Goal: Answer question/provide support

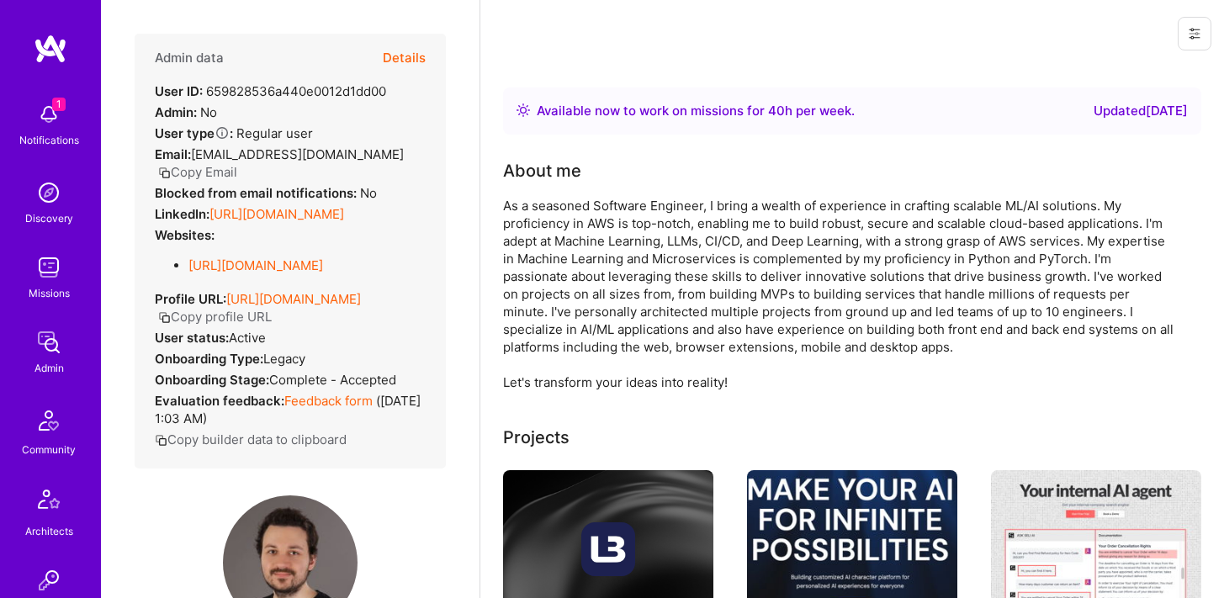
scroll to position [273, 0]
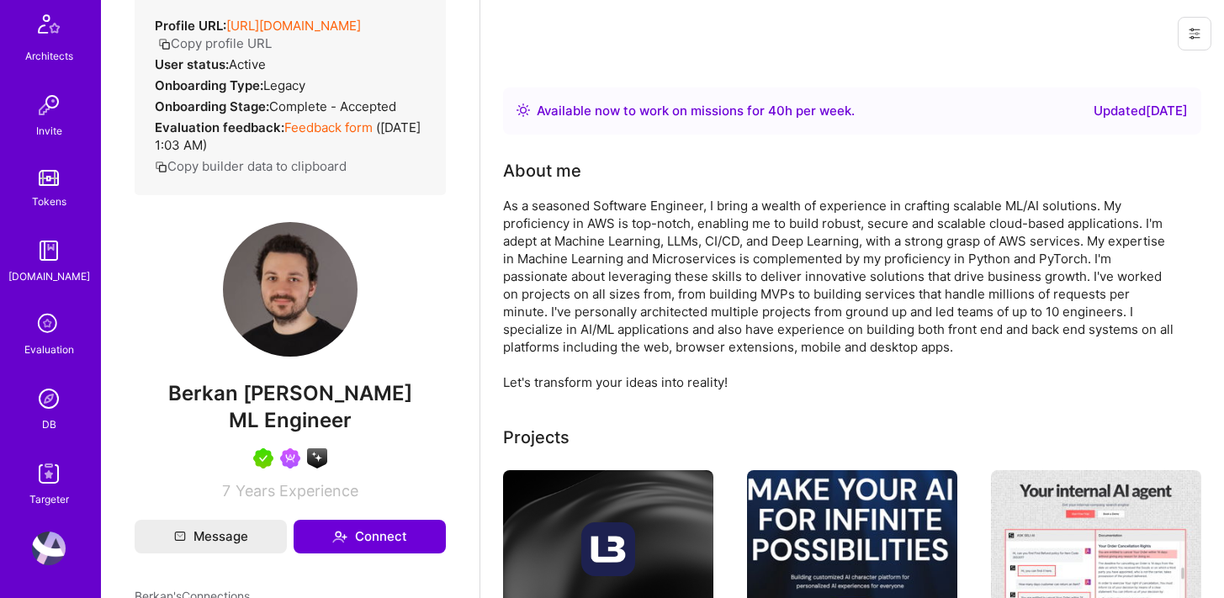
click at [45, 409] on img at bounding box center [49, 399] width 34 height 34
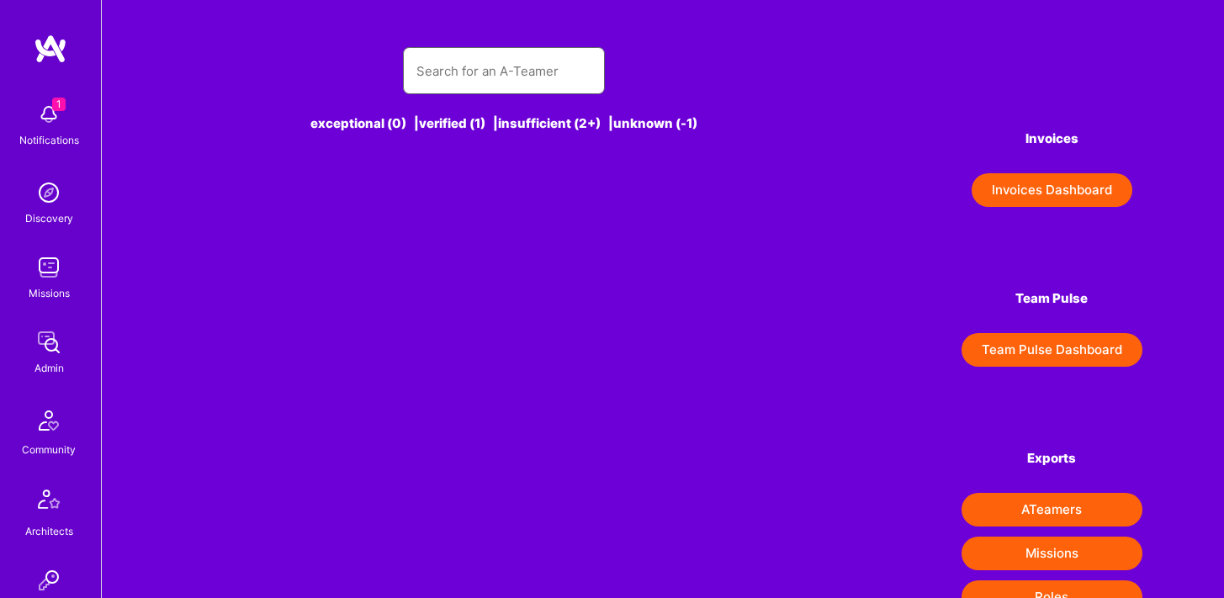
click at [457, 70] on input "text" at bounding box center [504, 71] width 175 height 43
paste input "Himnashu"
type input "Himnashu"
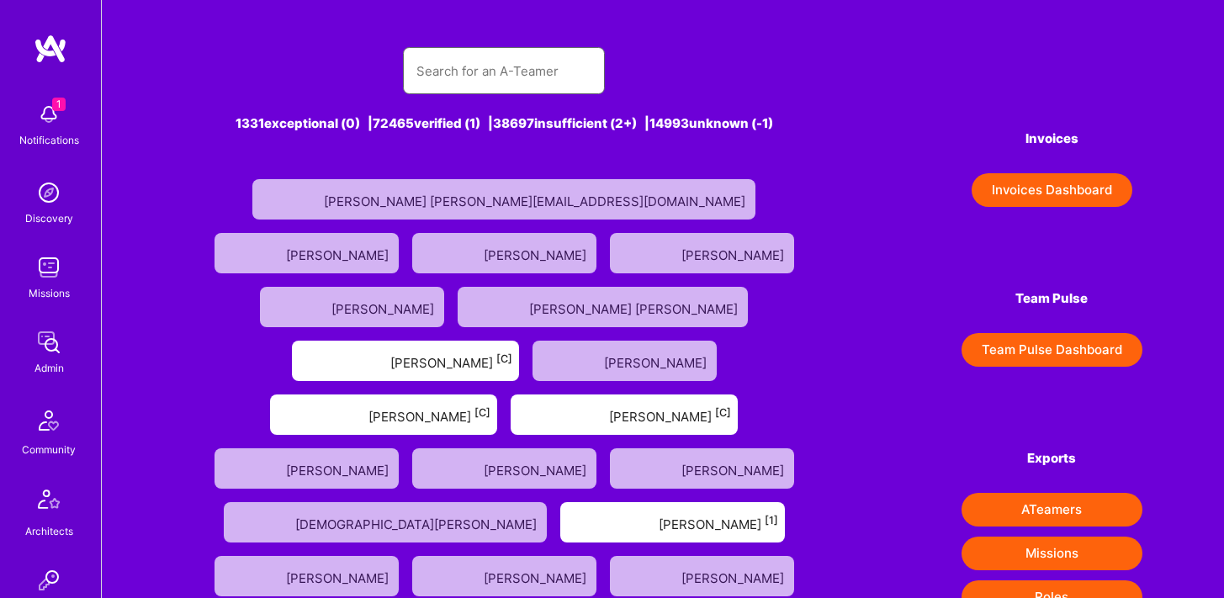
paste input "Himnashu"
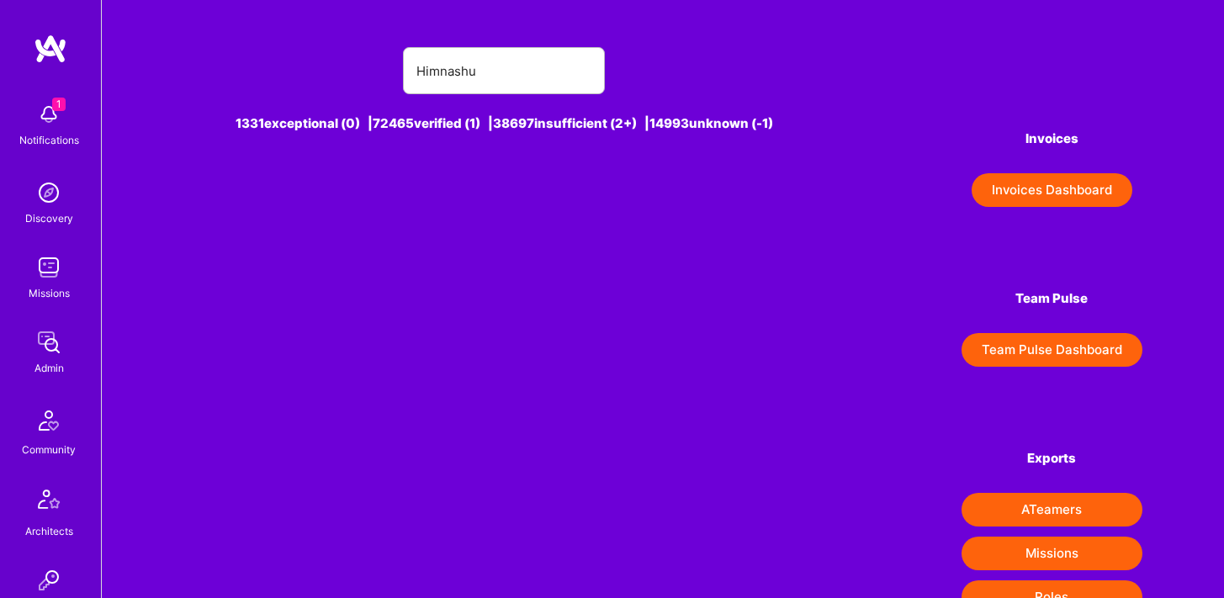
click at [415, 75] on div "Himnashu" at bounding box center [504, 70] width 202 height 47
click at [418, 66] on input "Himnashu" at bounding box center [504, 71] width 175 height 43
click at [497, 69] on input "Himnashu" at bounding box center [504, 71] width 175 height 43
click at [469, 70] on input "Himnashu" at bounding box center [504, 71] width 175 height 43
click at [491, 73] on input "Himnashu" at bounding box center [504, 71] width 175 height 43
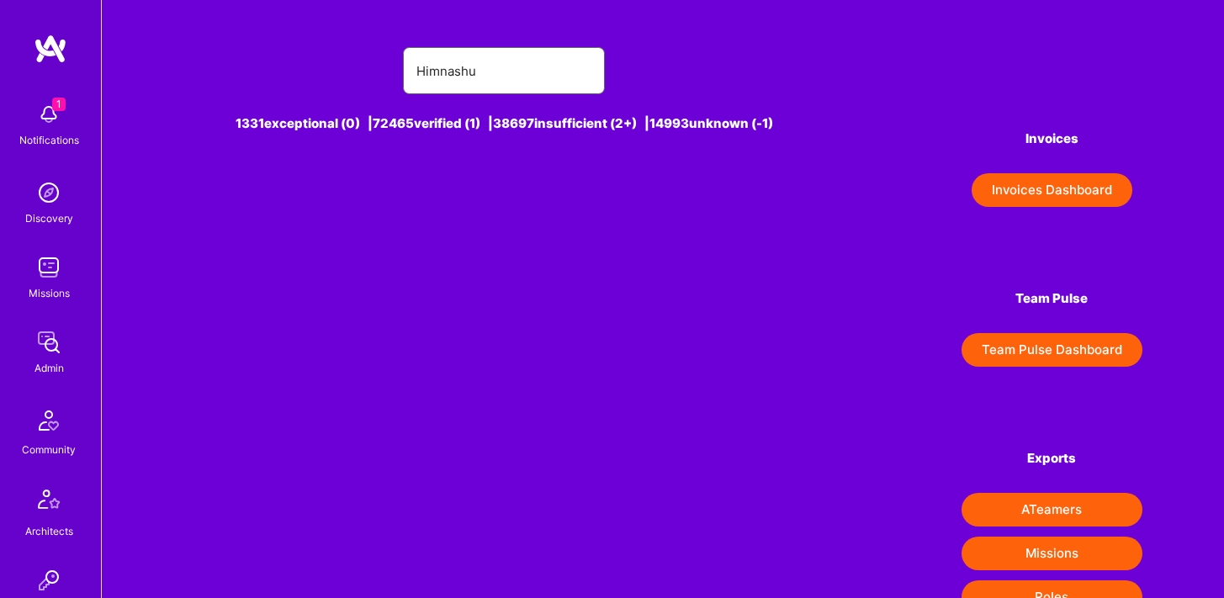
click at [491, 73] on input "Himnashu" at bounding box center [504, 71] width 175 height 43
type input "Himnashu"
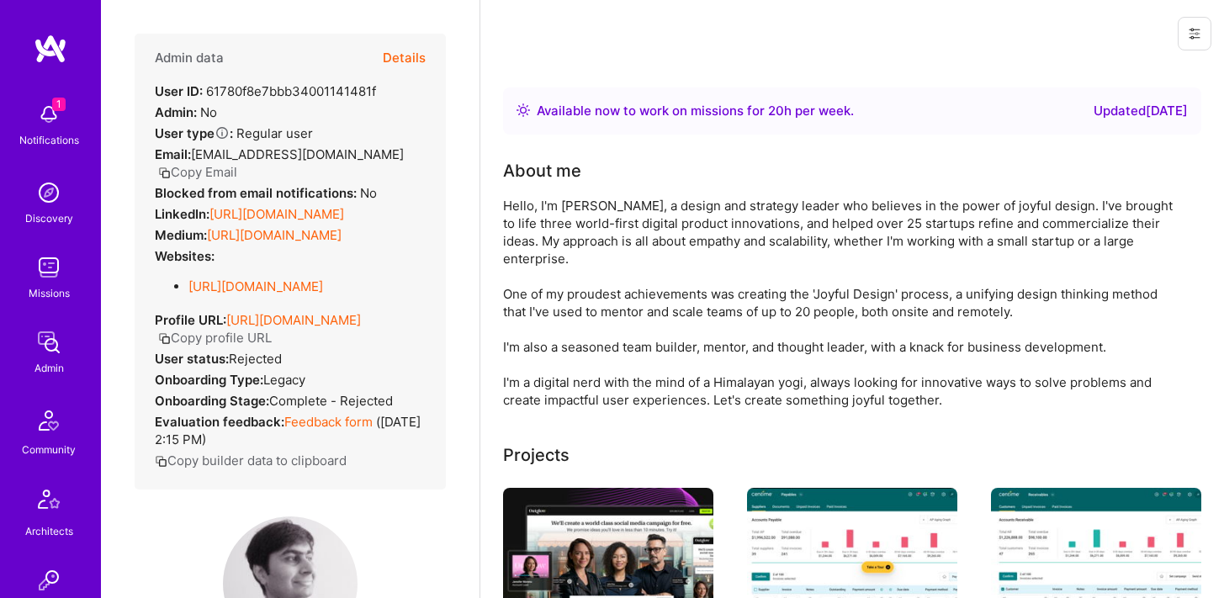
click at [410, 50] on button "Details" at bounding box center [404, 58] width 43 height 49
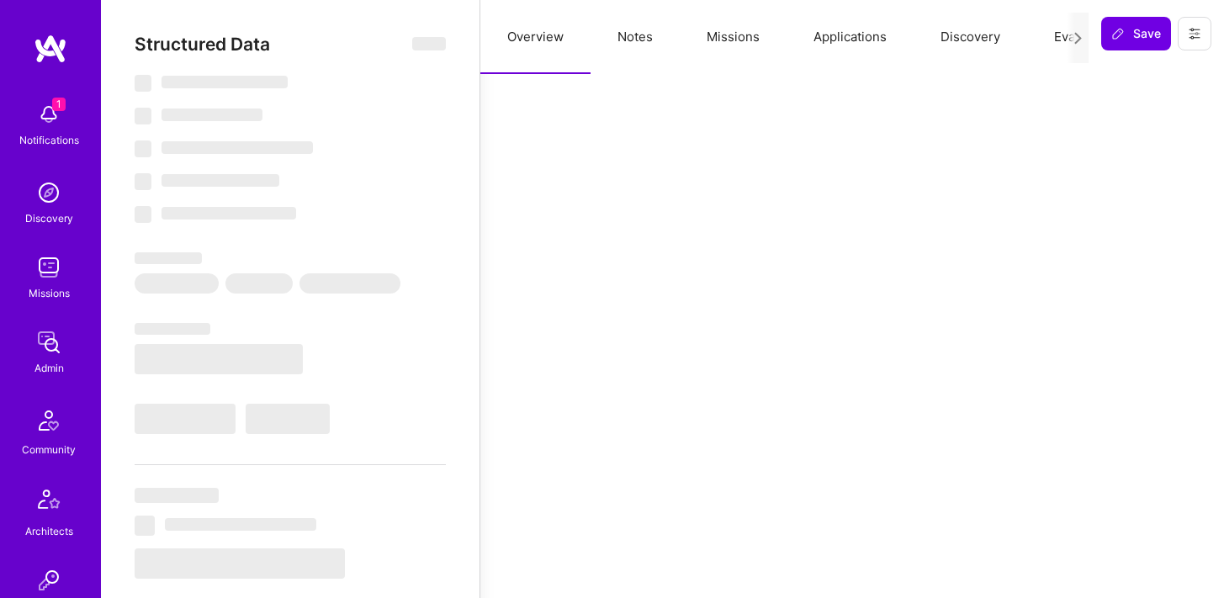
click at [647, 35] on button "Notes" at bounding box center [635, 37] width 89 height 74
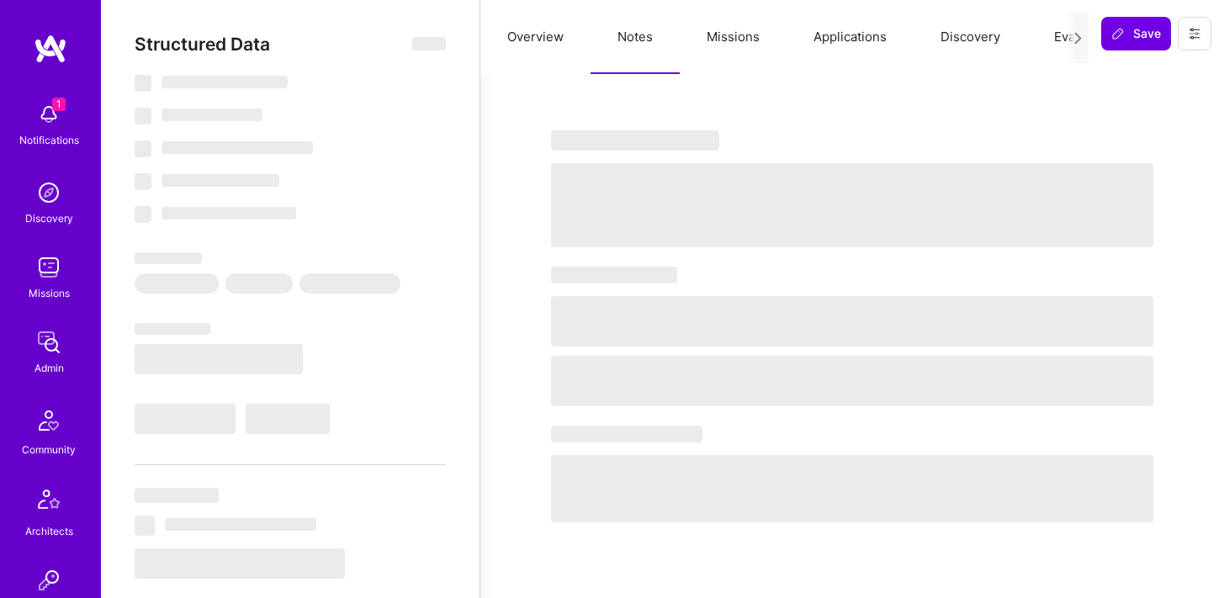
select select "Right Now"
select select "1"
select select "3"
select select "7"
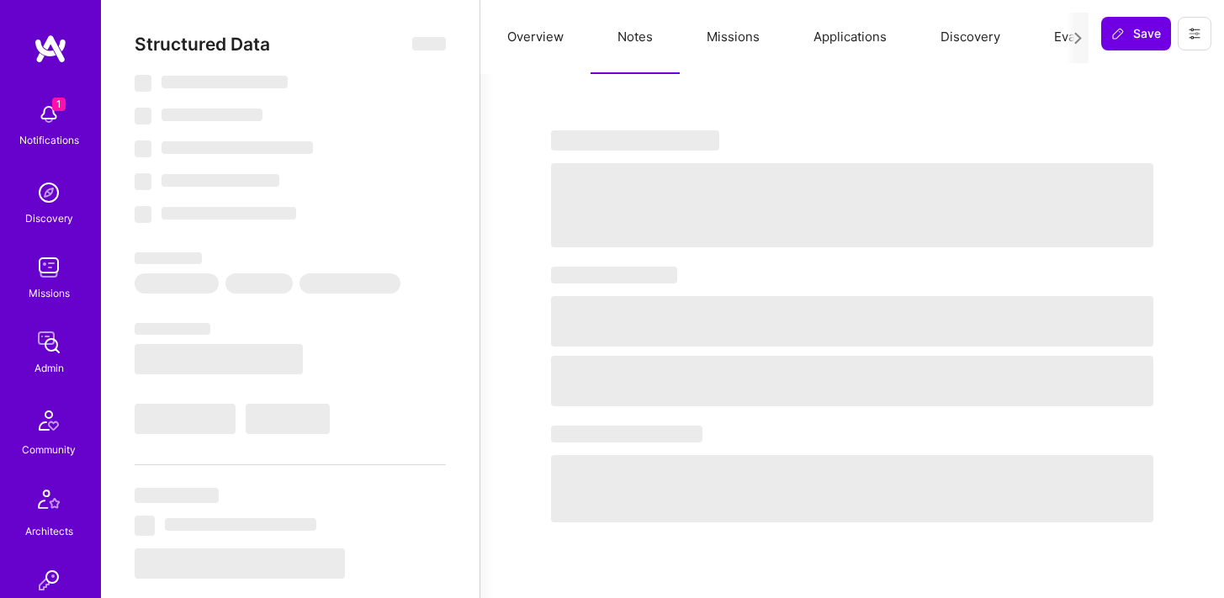
select select "US"
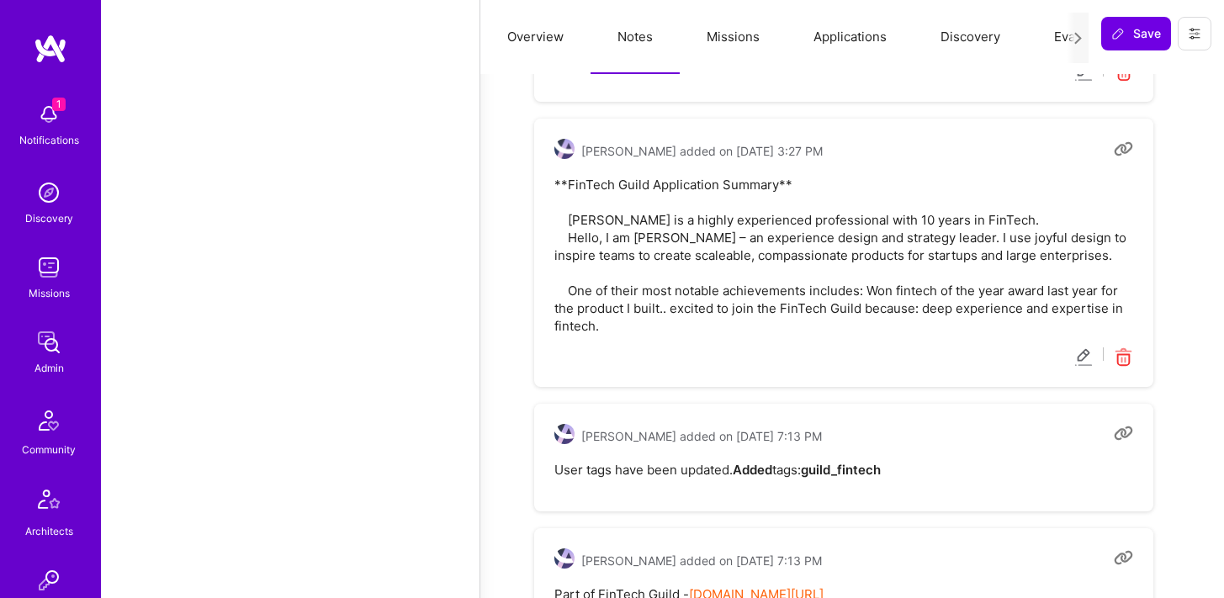
scroll to position [1911, 0]
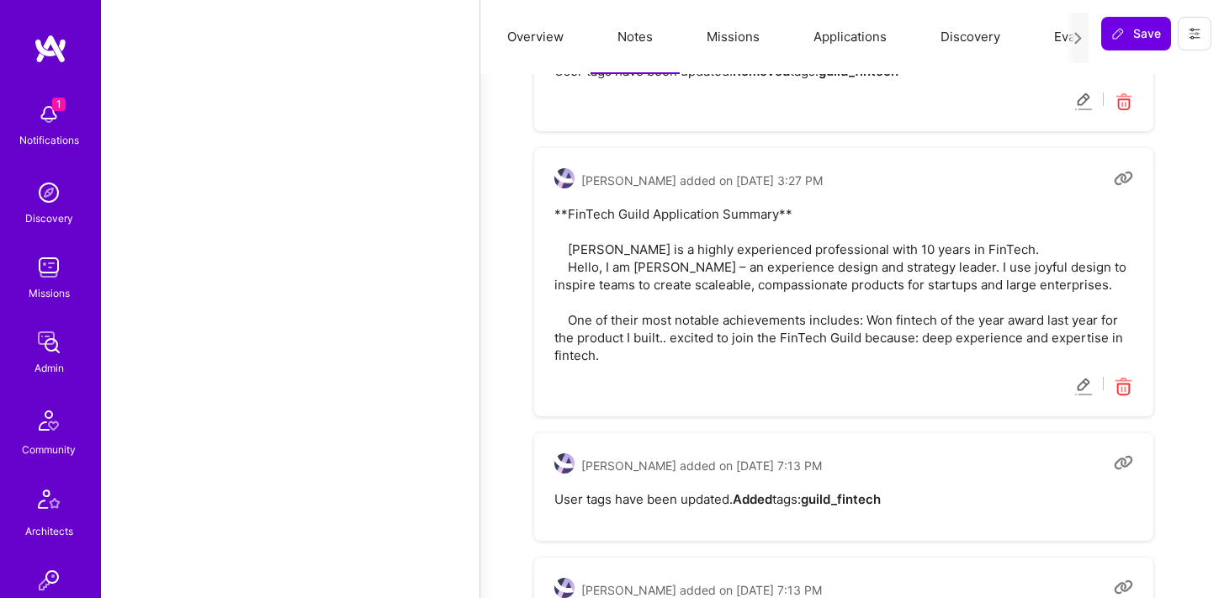
click at [621, 227] on pre "**FinTech Guild Application Summary** [PERSON_NAME] is a highly experienced pro…" at bounding box center [844, 284] width 579 height 159
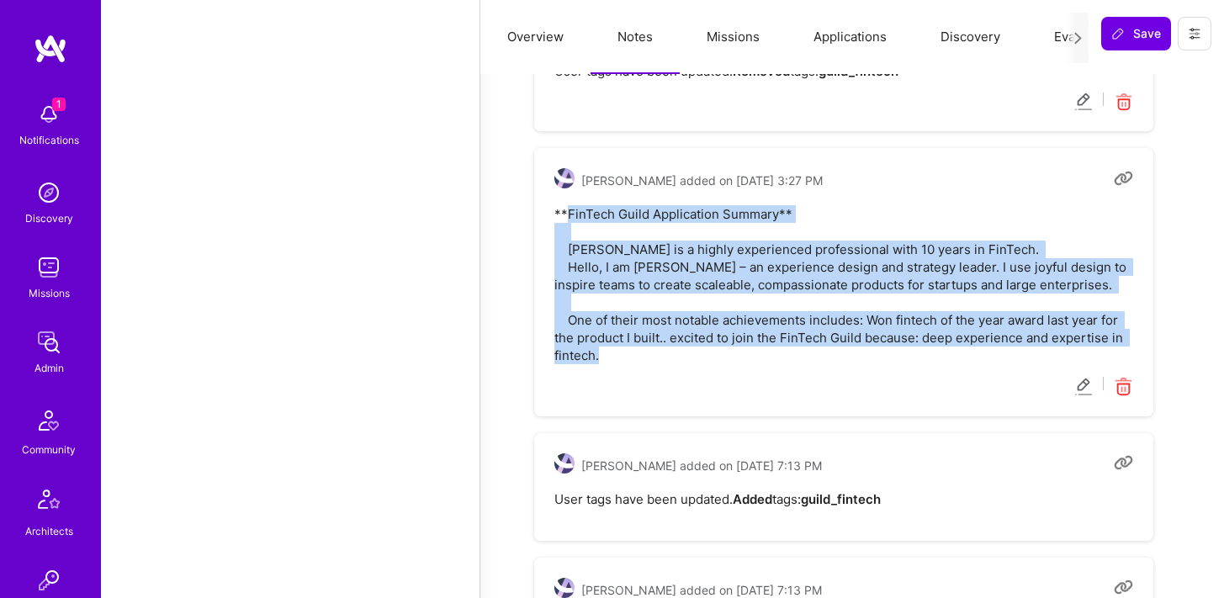
drag, startPoint x: 567, startPoint y: 211, endPoint x: 648, endPoint y: 354, distance: 164.3
click at [647, 354] on pre "**FinTech Guild Application Summary** [PERSON_NAME] is a highly experienced pro…" at bounding box center [844, 284] width 579 height 159
copy pre "FinTech Guild Application Summary** [PERSON_NAME] is a highly experienced profe…"
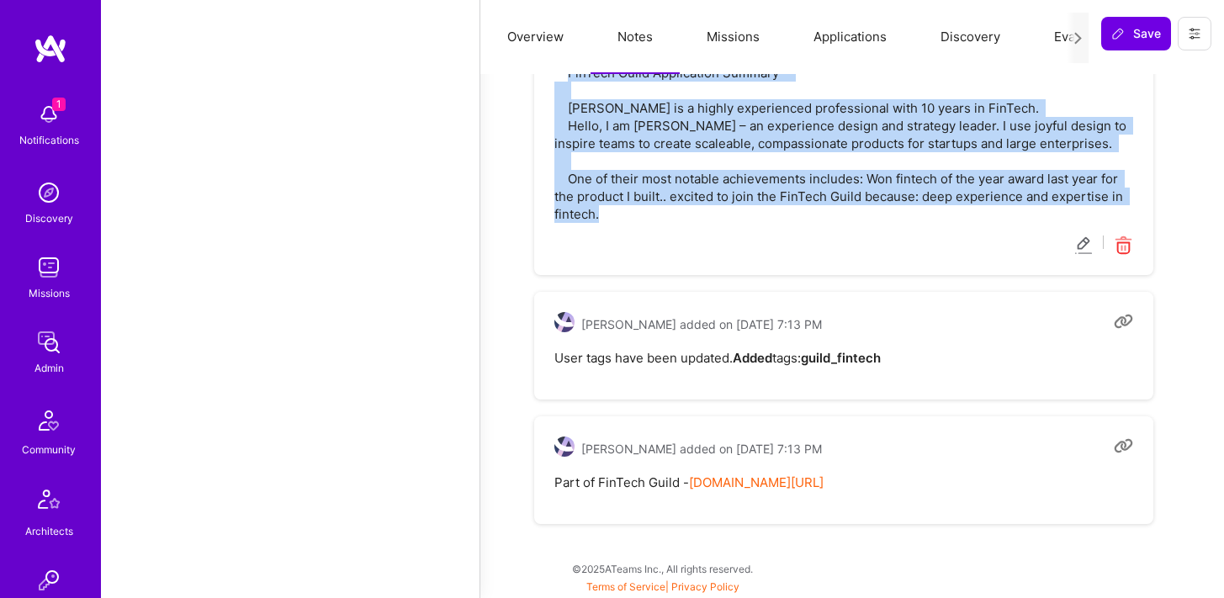
scroll to position [2057, 0]
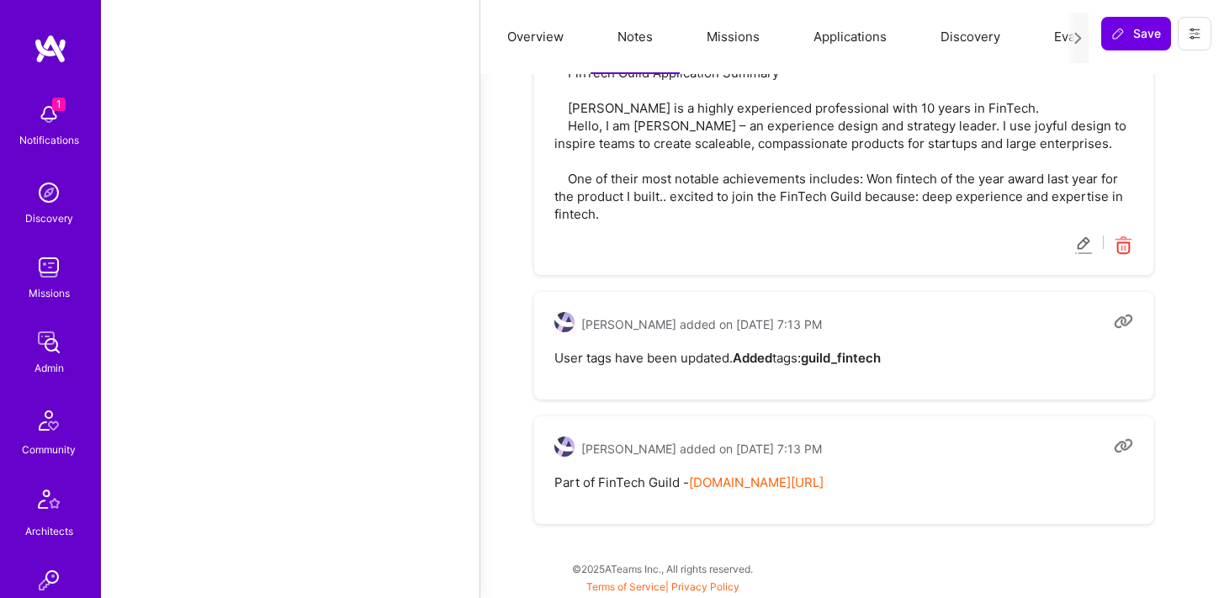
click at [745, 449] on span "[PERSON_NAME] added on [DATE] 7:13 PM" at bounding box center [701, 449] width 241 height 18
click at [745, 449] on span "Mariya L. Illarionova added on March 10, 2023 at 7:13 PM" at bounding box center [701, 449] width 241 height 18
copy span "Mariya L. Illarionova added on March 10, 2023 at 7:13 PM"
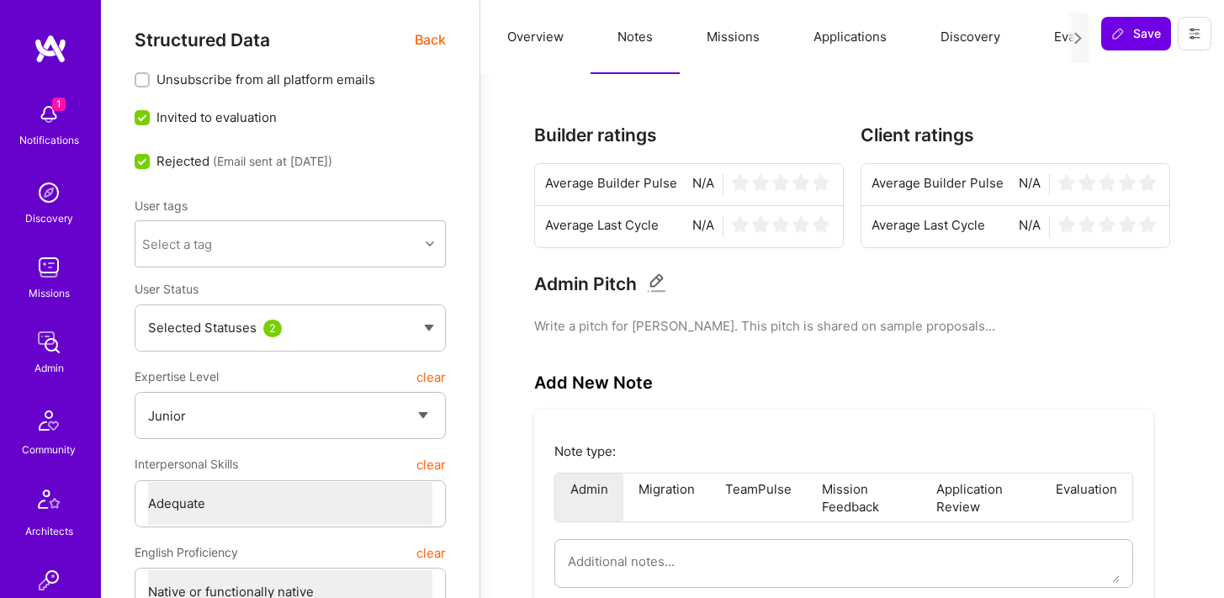
scroll to position [0, 0]
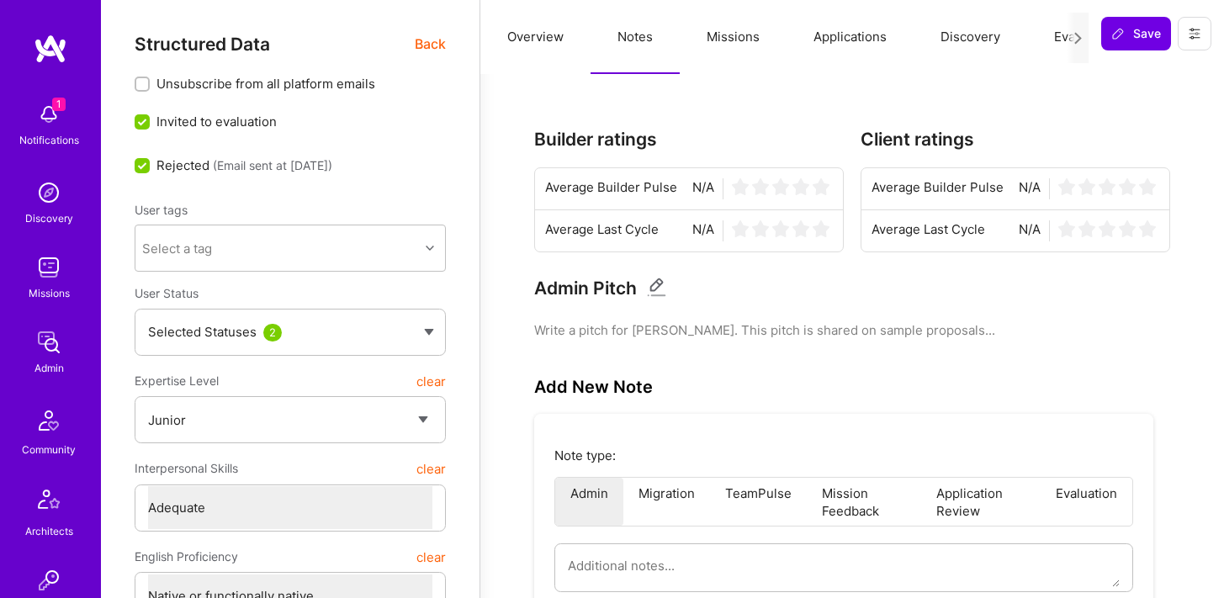
click at [703, 41] on button "Missions" at bounding box center [733, 37] width 107 height 74
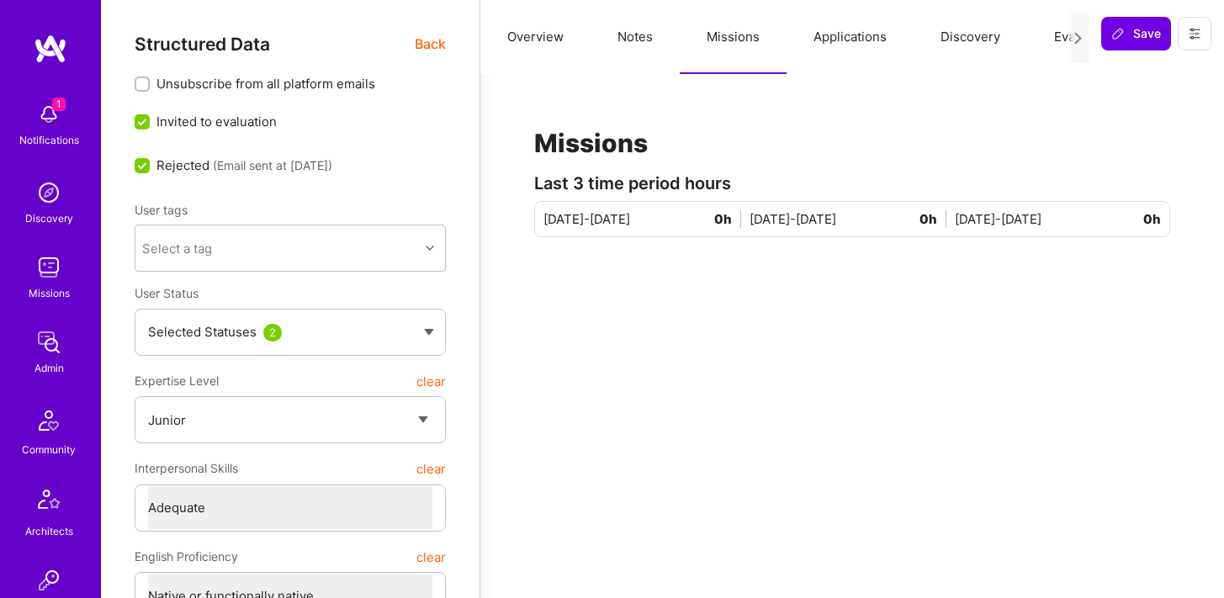
click at [863, 29] on button "Applications" at bounding box center [850, 37] width 127 height 74
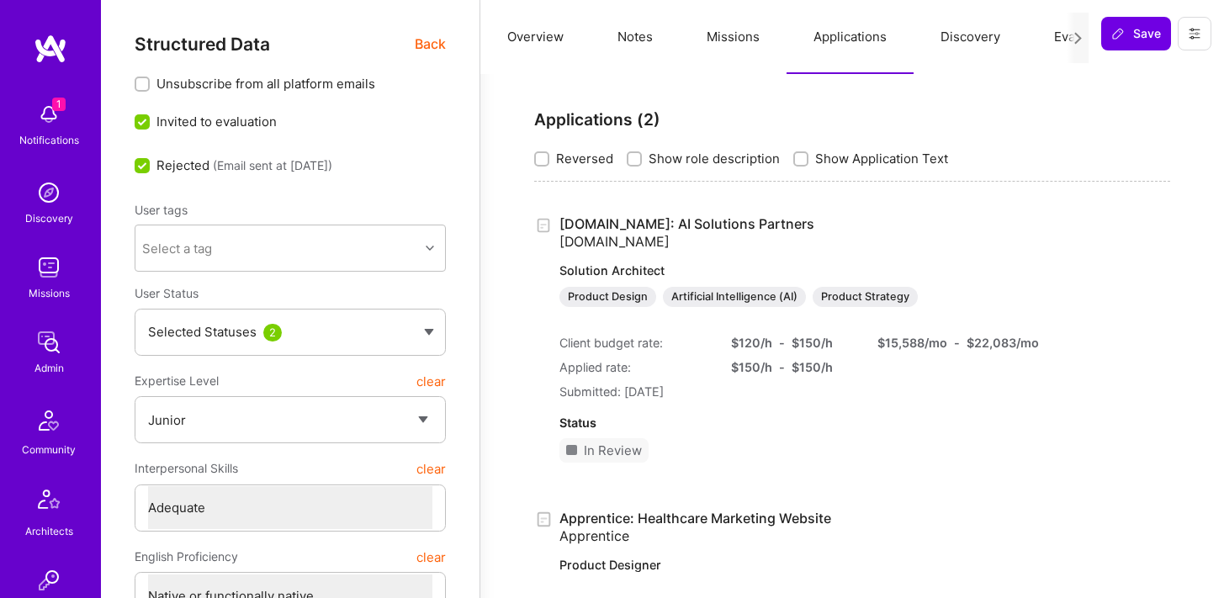
click at [720, 35] on button "Missions" at bounding box center [733, 37] width 107 height 74
